Goal: Check status: Check status

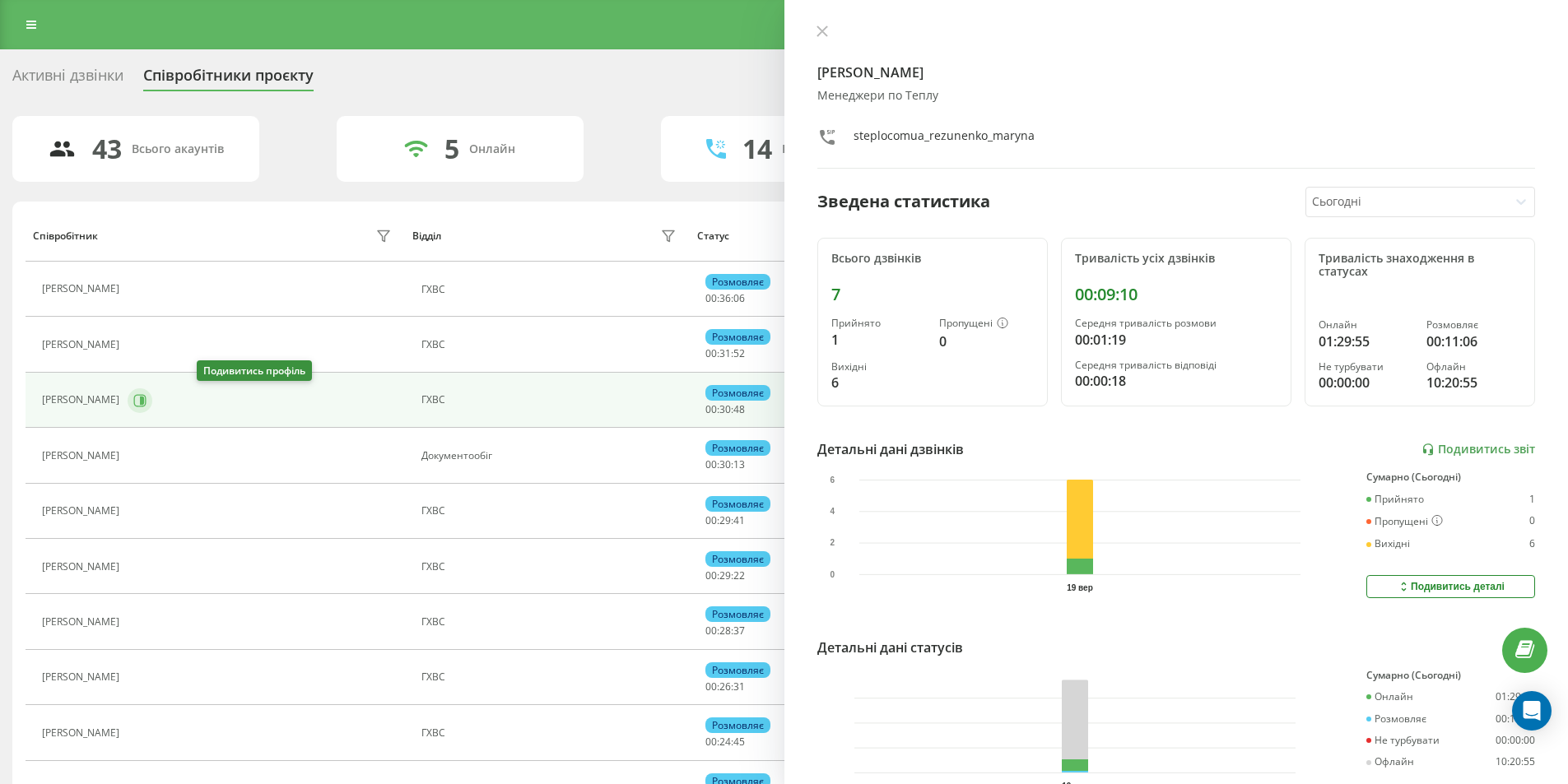
click at [152, 393] on button at bounding box center [140, 401] width 25 height 25
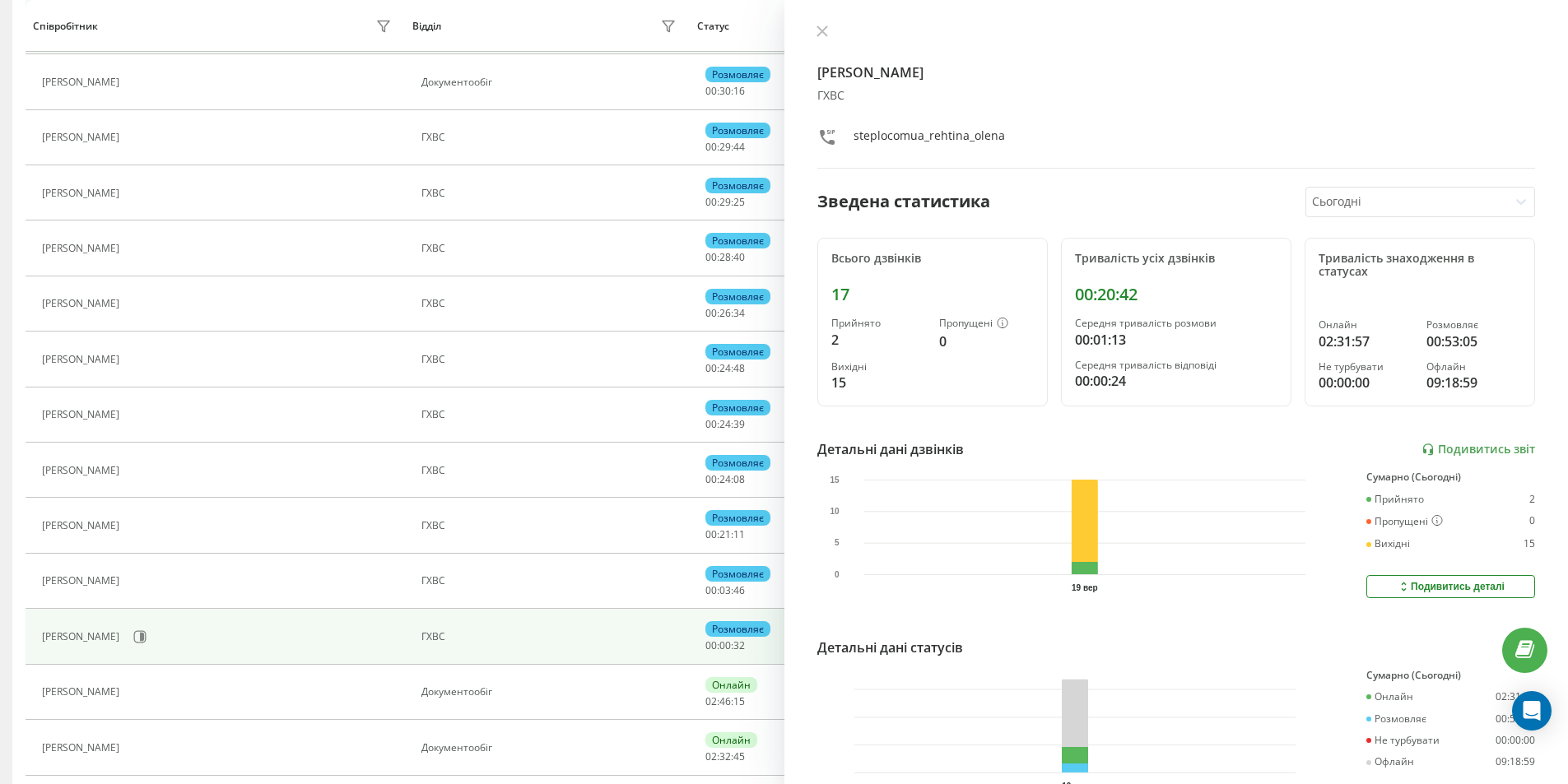
scroll to position [493, 0]
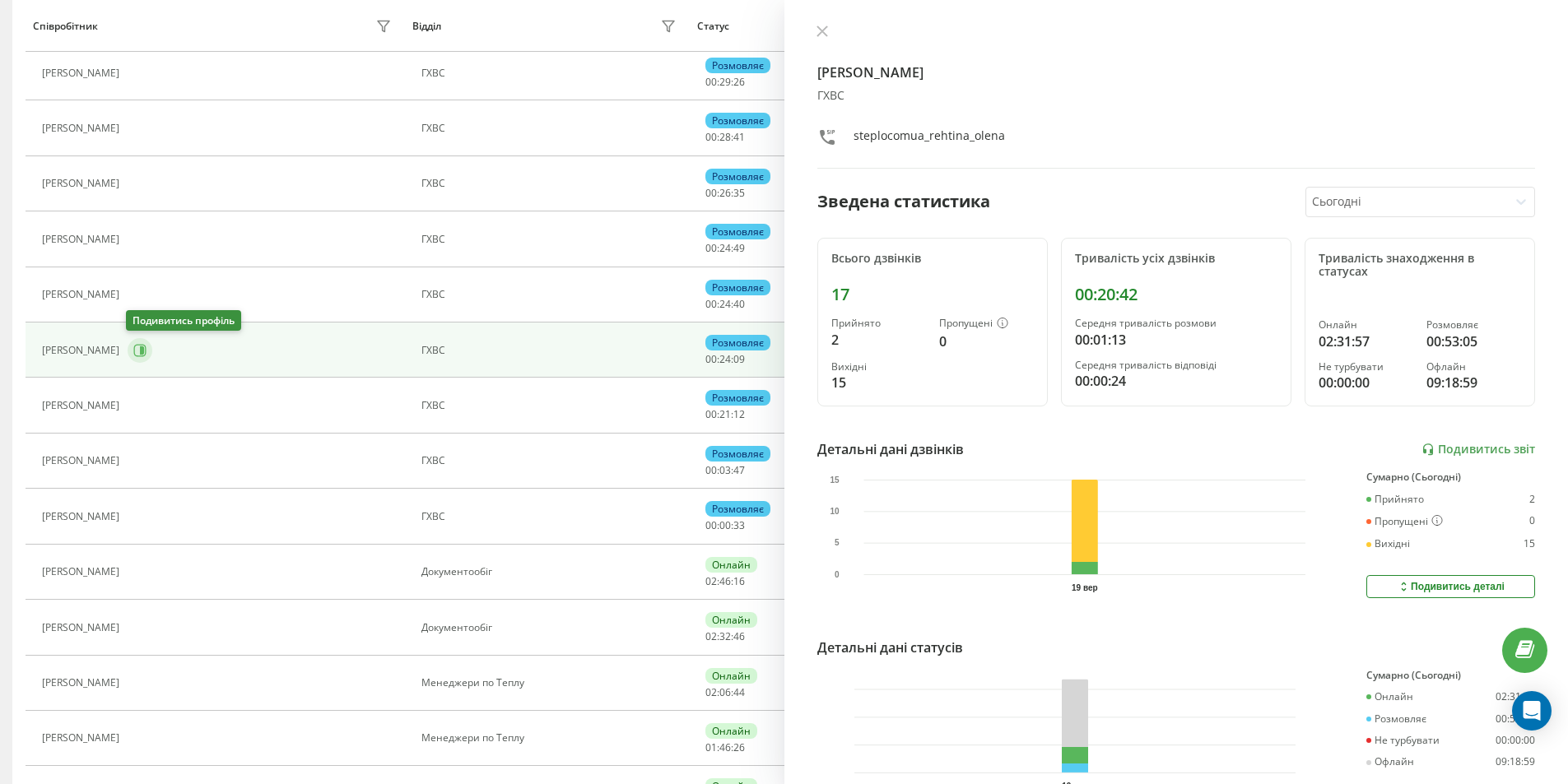
click at [139, 361] on button at bounding box center [140, 350] width 25 height 25
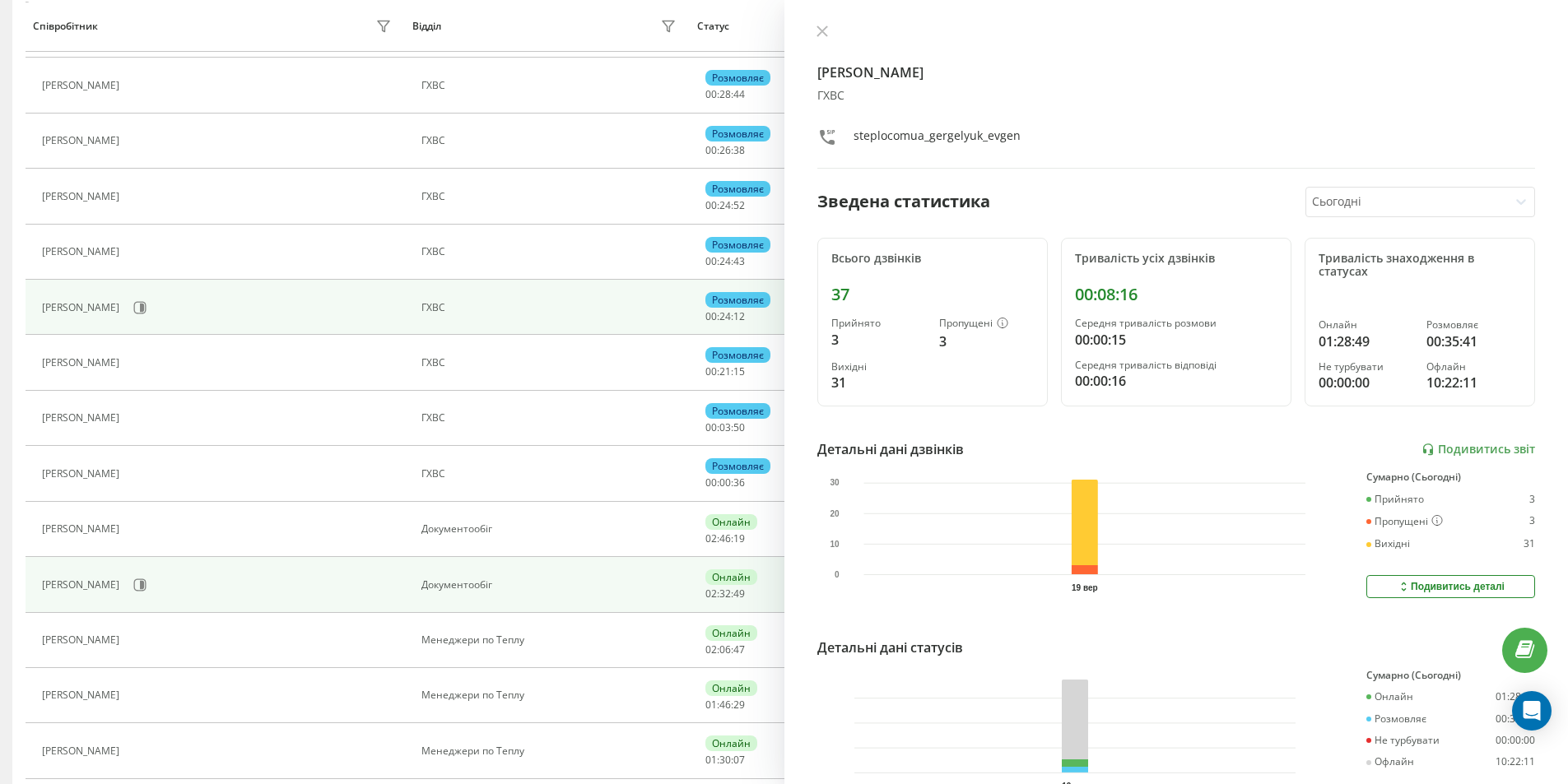
scroll to position [658, 0]
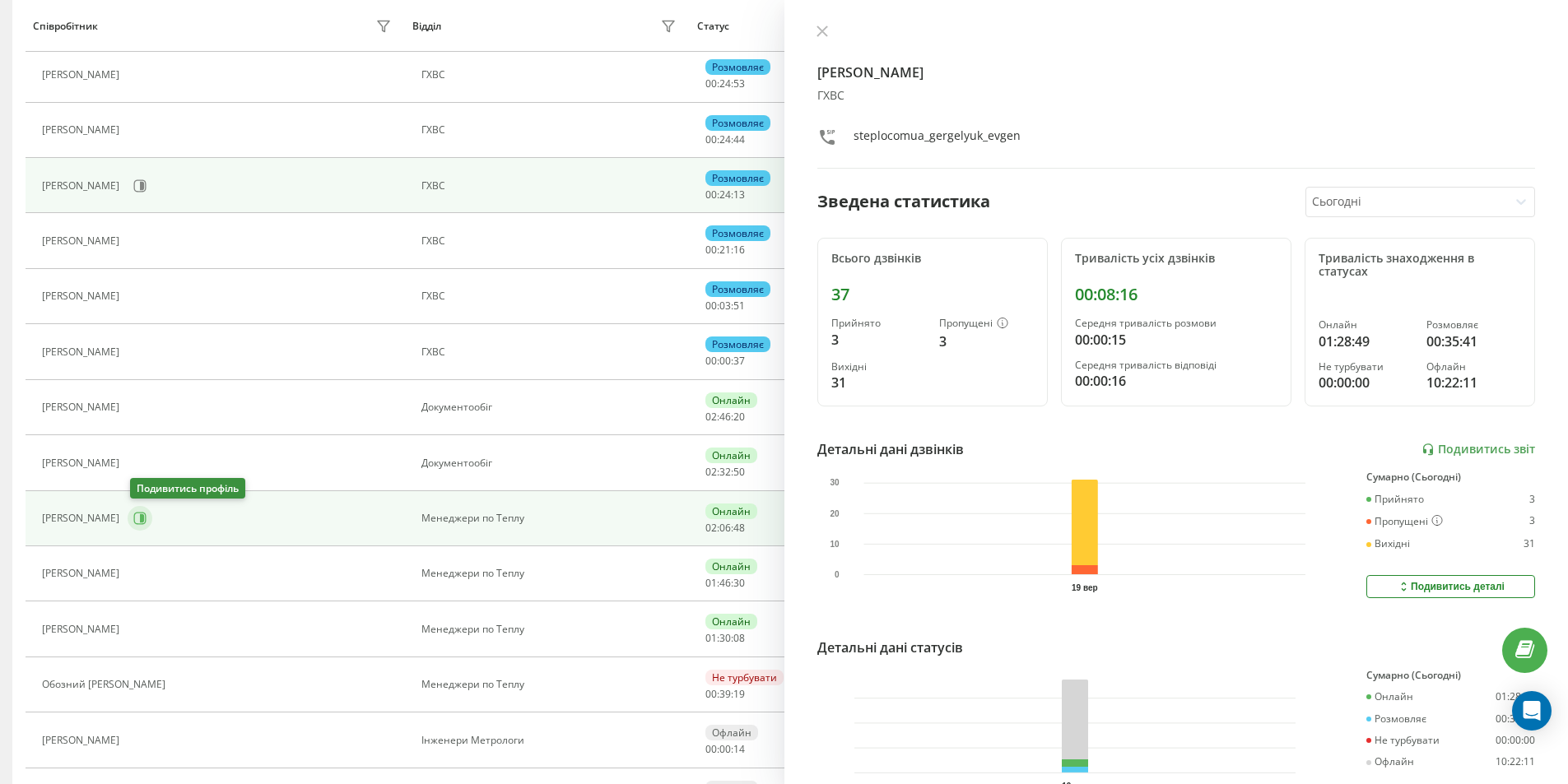
click at [143, 515] on icon at bounding box center [142, 518] width 4 height 9
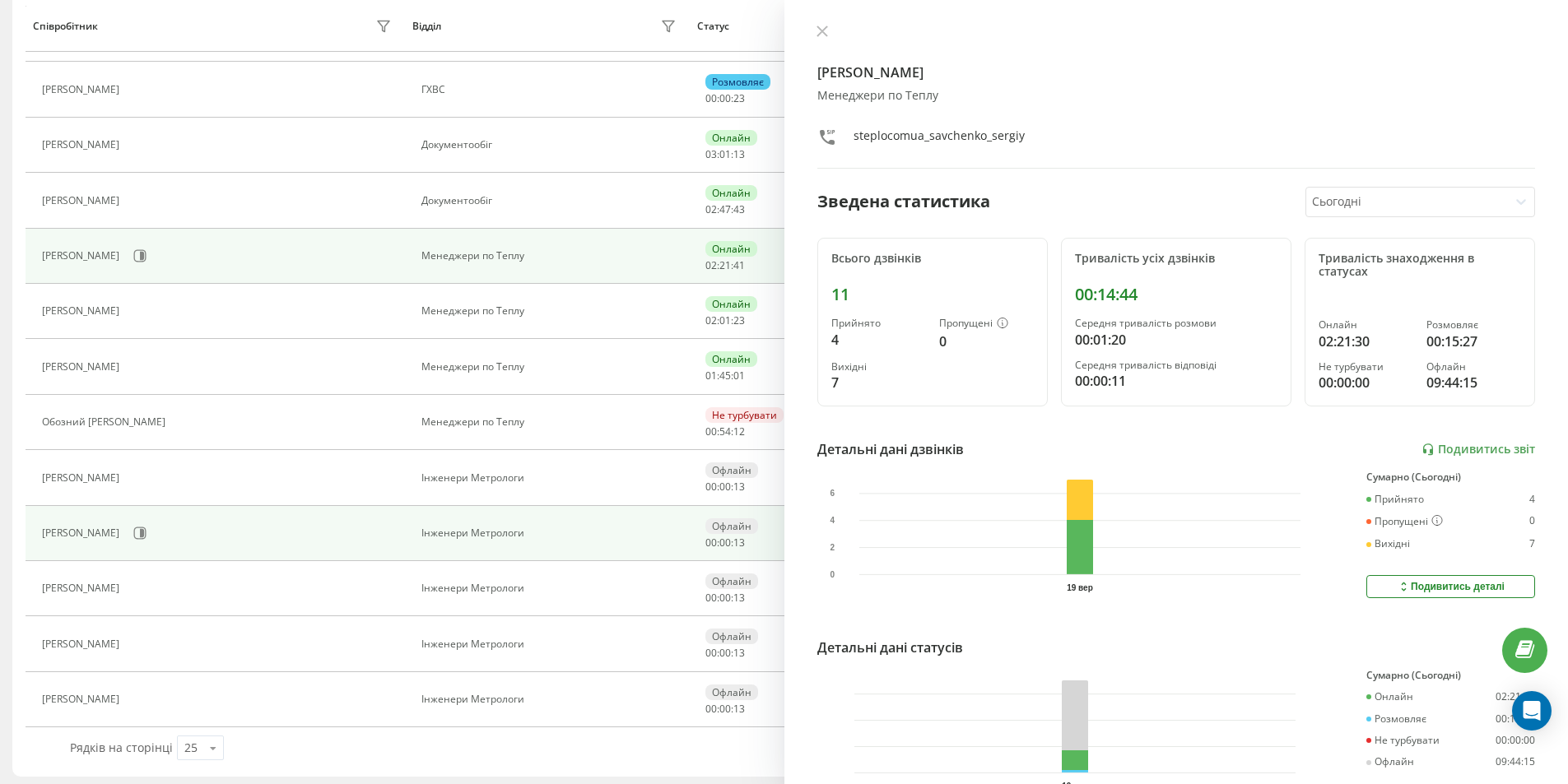
scroll to position [926, 0]
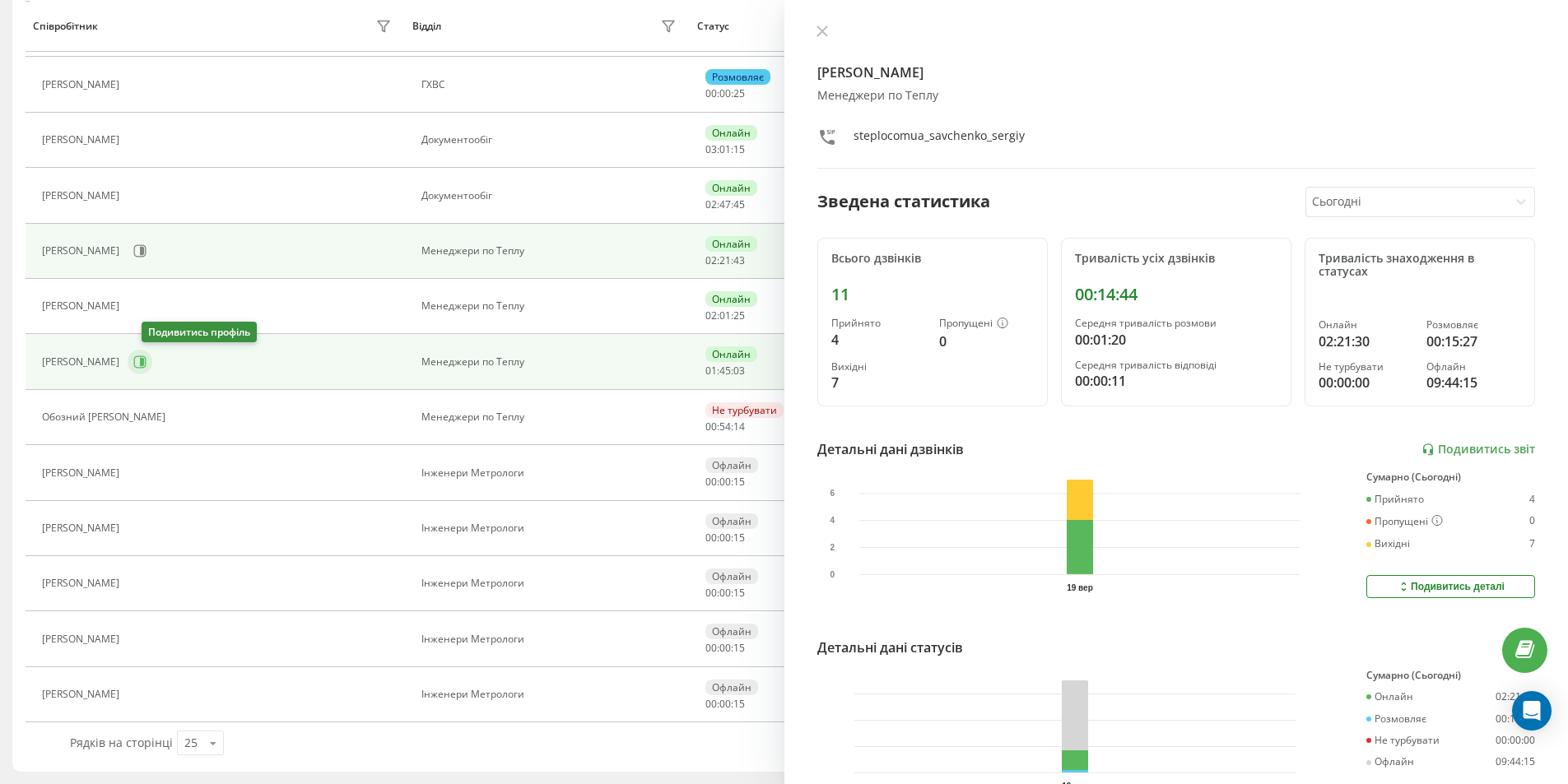
click at [147, 367] on icon at bounding box center [140, 362] width 12 height 12
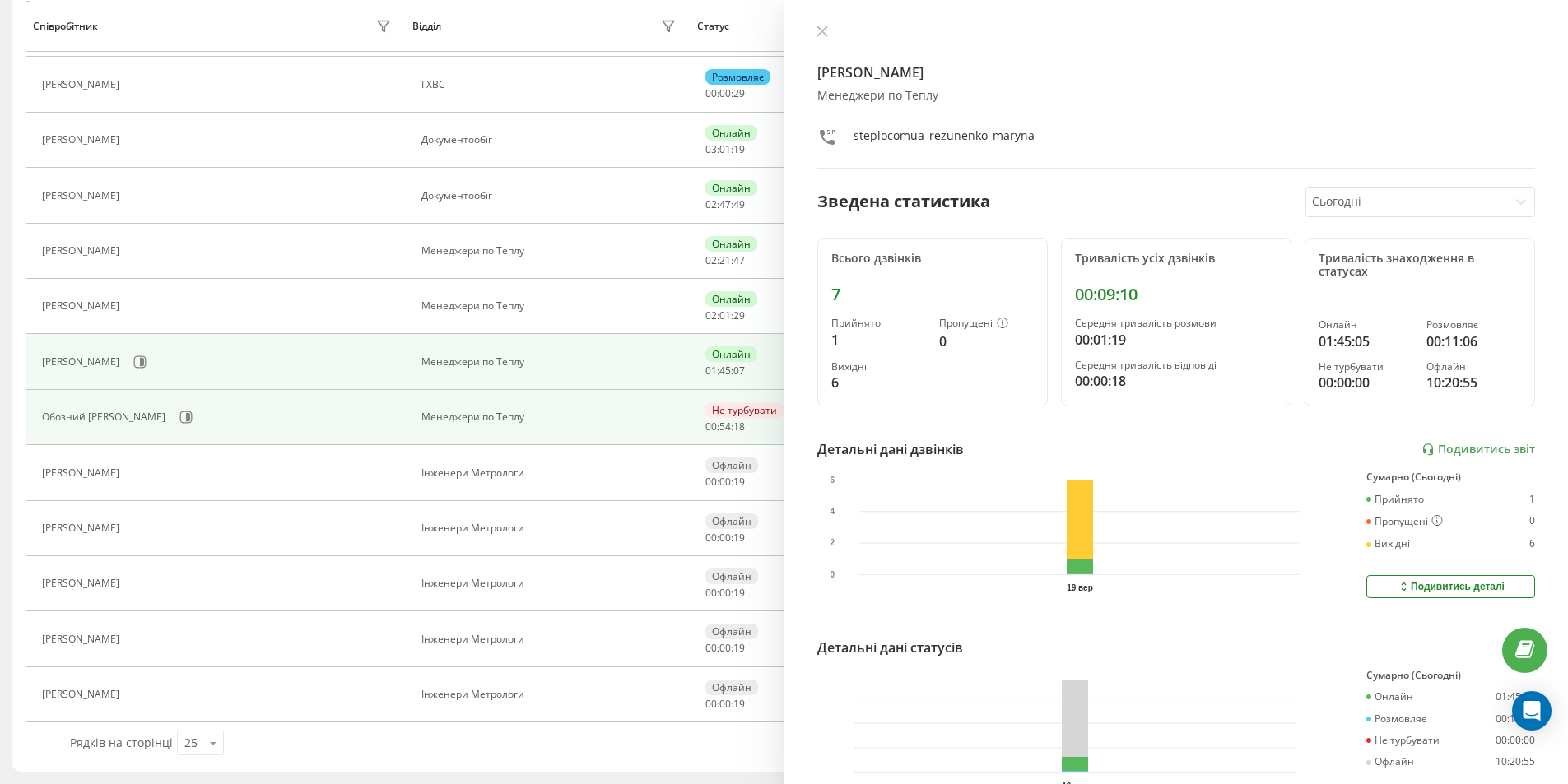
click at [229, 421] on div "Обозний [PERSON_NAME]" at bounding box center [219, 418] width 354 height 28
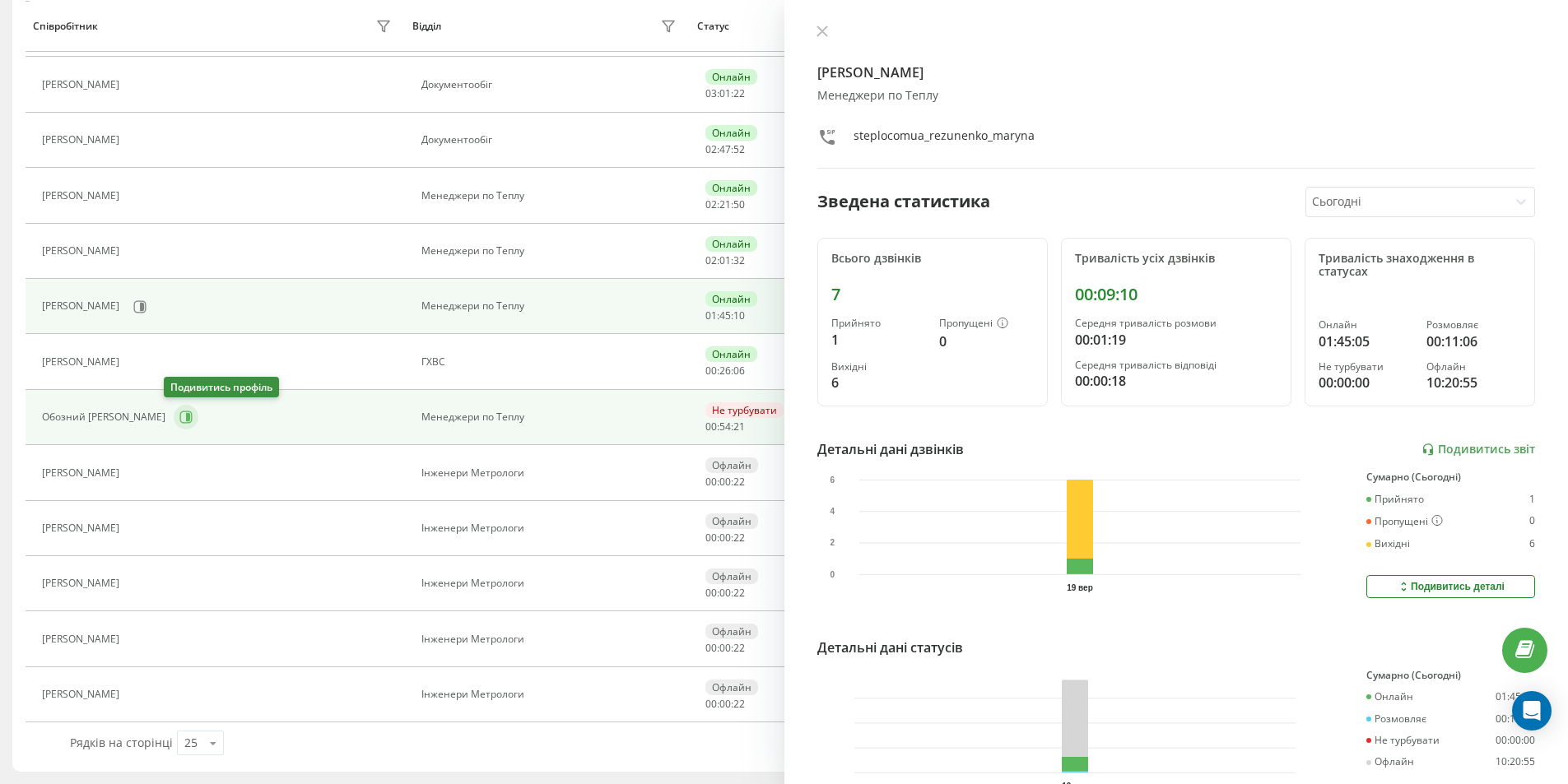
click at [182, 417] on icon at bounding box center [186, 418] width 12 height 12
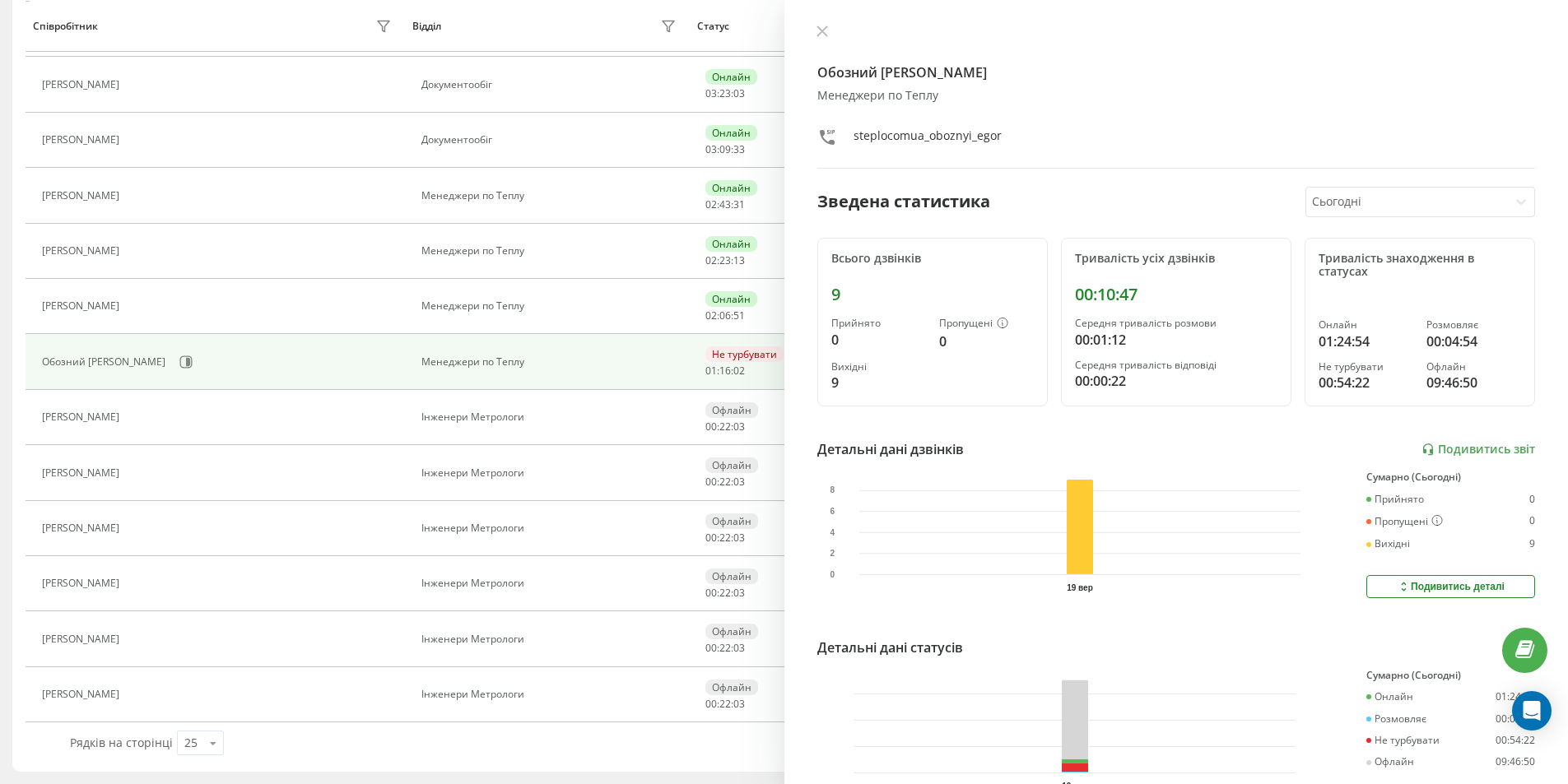
scroll to position [814, 0]
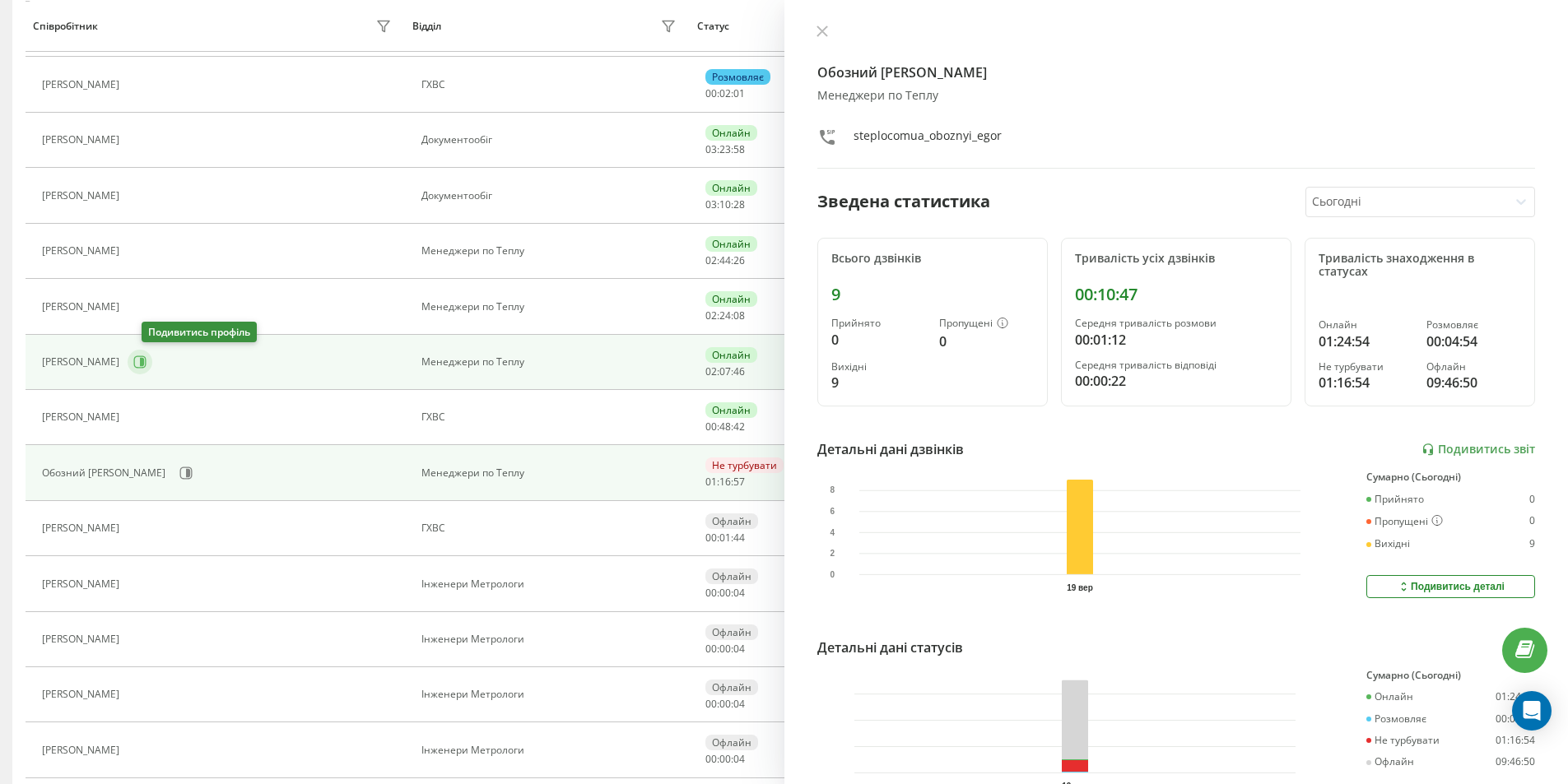
click at [147, 367] on icon at bounding box center [140, 362] width 12 height 12
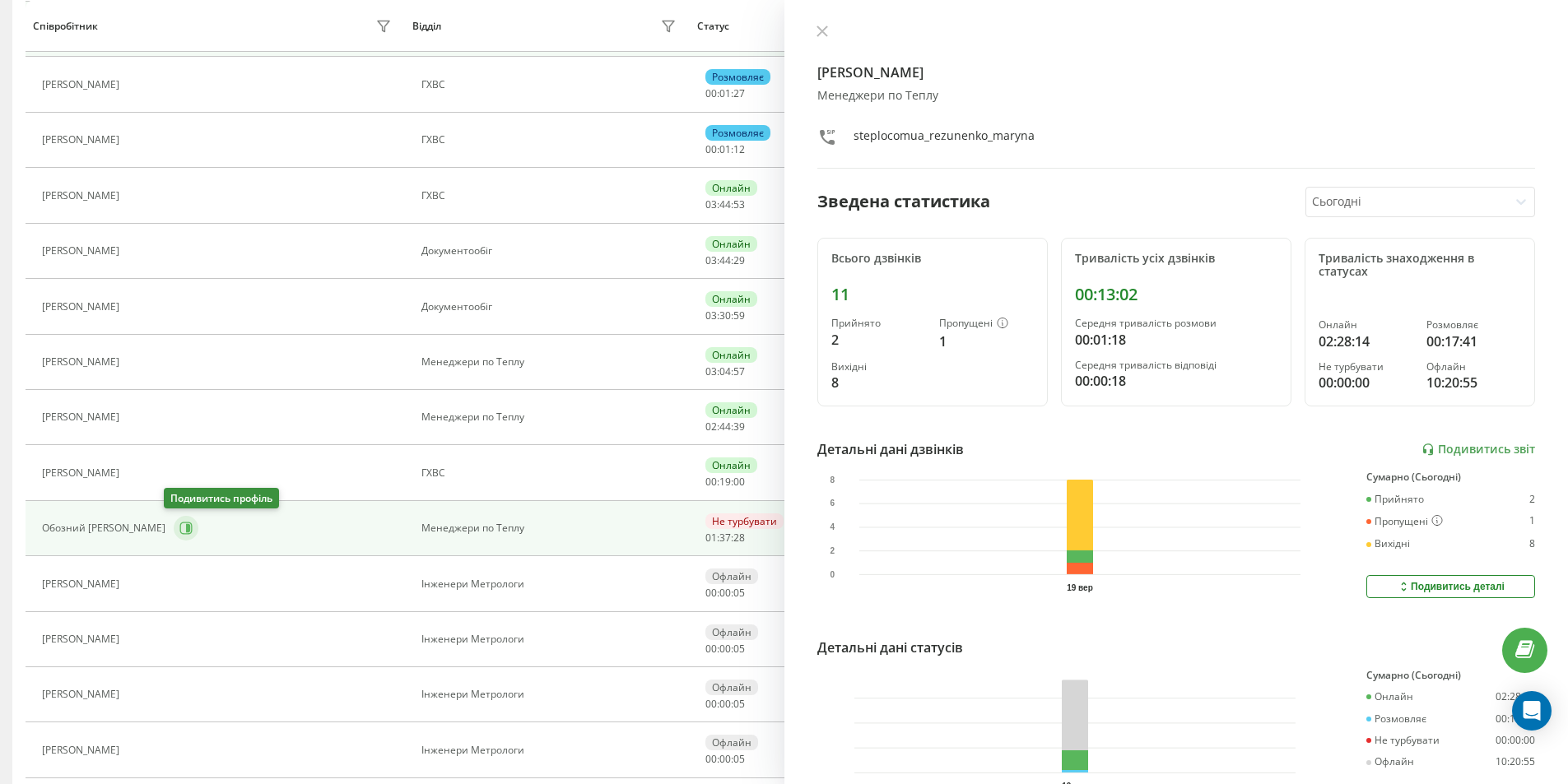
click at [179, 529] on icon at bounding box center [186, 528] width 13 height 13
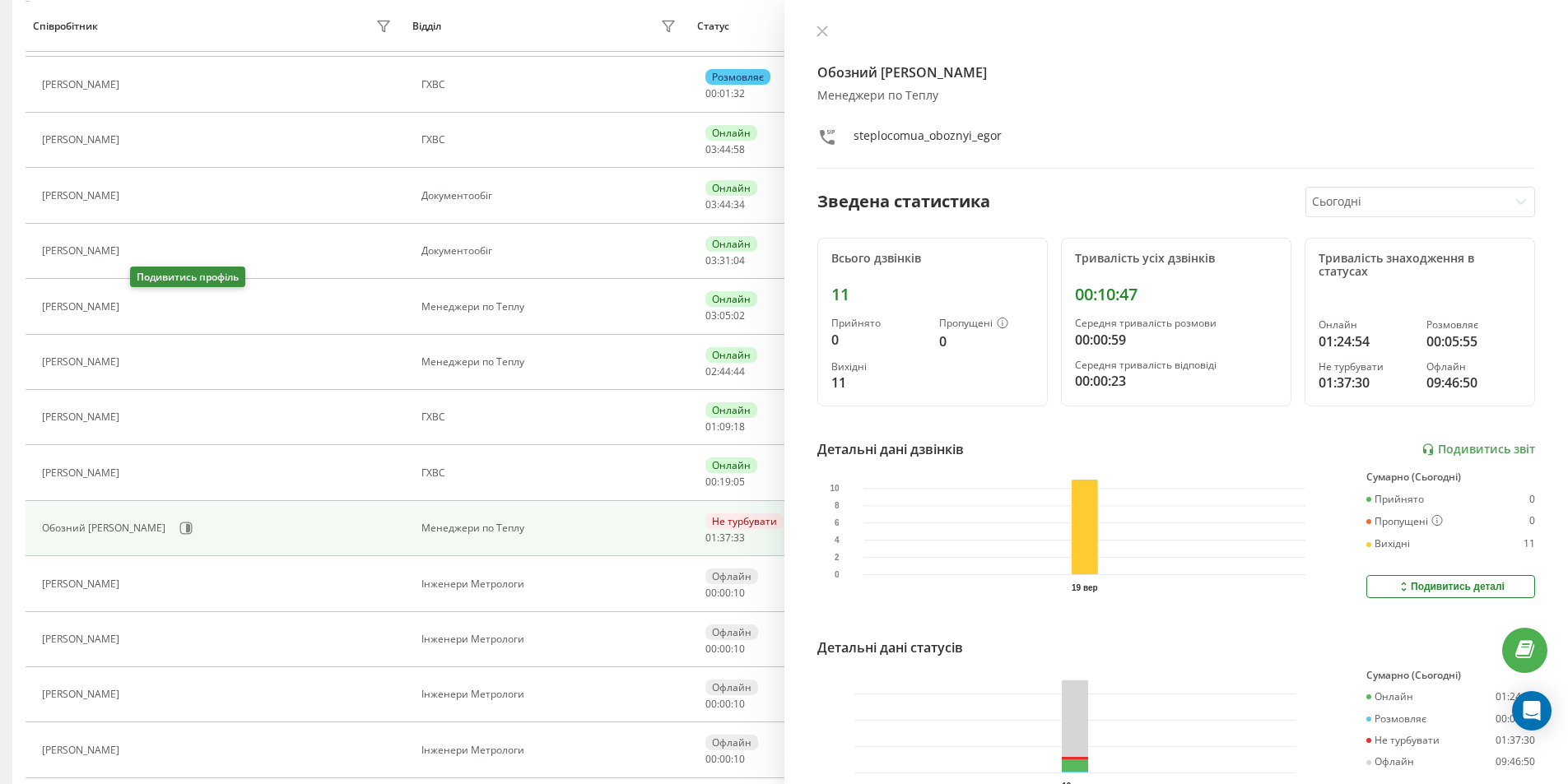
click at [141, 304] on icon at bounding box center [139, 307] width 4 height 9
